Goal: Find specific page/section: Find specific page/section

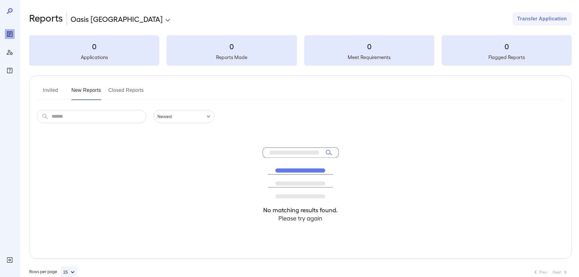
click at [46, 89] on button "Invited" at bounding box center [50, 92] width 27 height 15
click at [10, 34] on icon "Reports" at bounding box center [9, 34] width 3 height 3
click at [11, 33] on icon "Reports" at bounding box center [9, 34] width 3 height 3
click at [11, 54] on icon "Manage Users" at bounding box center [10, 52] width 6 height 5
click at [50, 87] on button "Invited" at bounding box center [50, 92] width 27 height 15
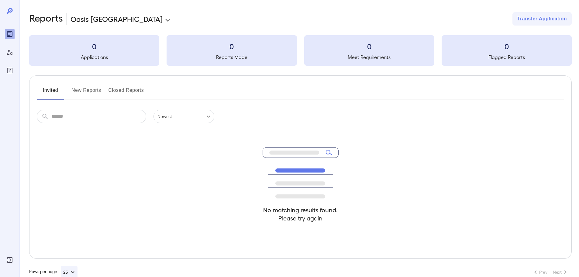
click at [92, 91] on button "New Reports" at bounding box center [86, 92] width 30 height 15
click at [128, 92] on button "Closed Reports" at bounding box center [126, 92] width 36 height 15
drag, startPoint x: 98, startPoint y: 57, endPoint x: 111, endPoint y: 52, distance: 13.7
click at [99, 57] on h5 "Applications" at bounding box center [94, 56] width 130 height 7
click at [214, 50] on h3 "0" at bounding box center [231, 46] width 130 height 10
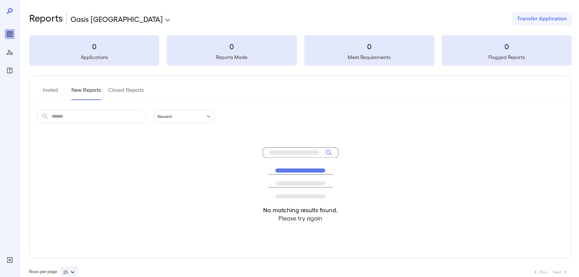
click at [53, 90] on button "Invited" at bounding box center [50, 92] width 27 height 15
click at [10, 35] on icon "Reports" at bounding box center [9, 33] width 7 height 7
